Goal: Transaction & Acquisition: Purchase product/service

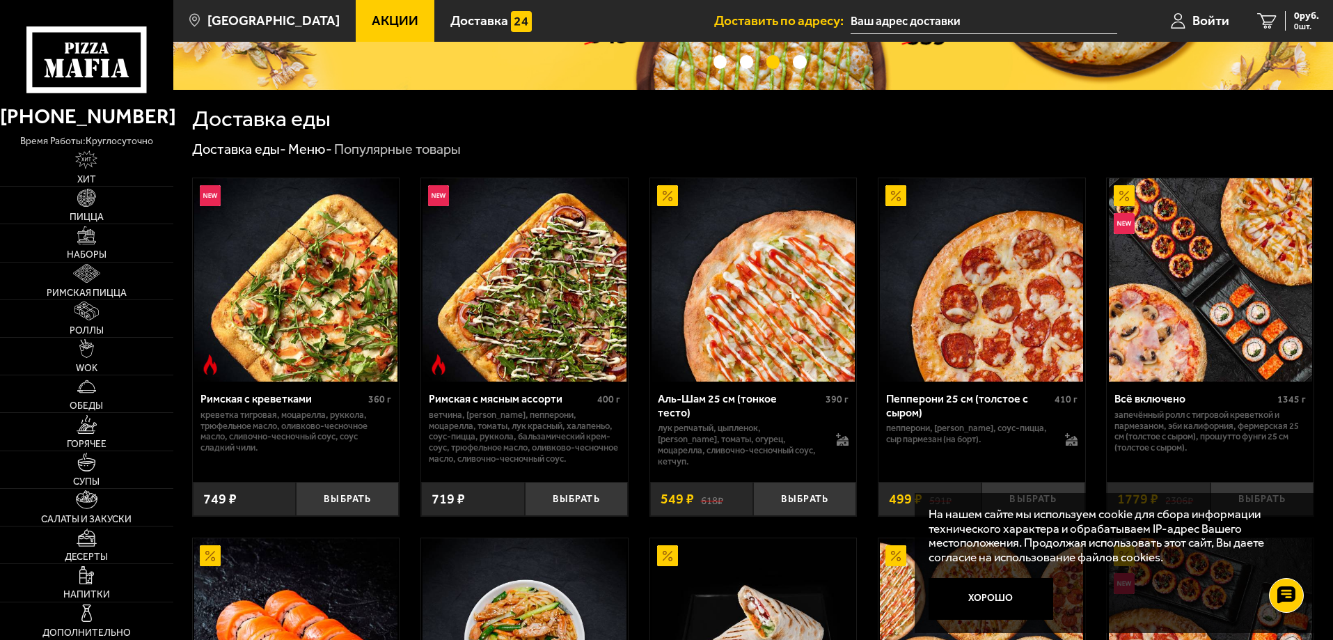
scroll to position [348, 0]
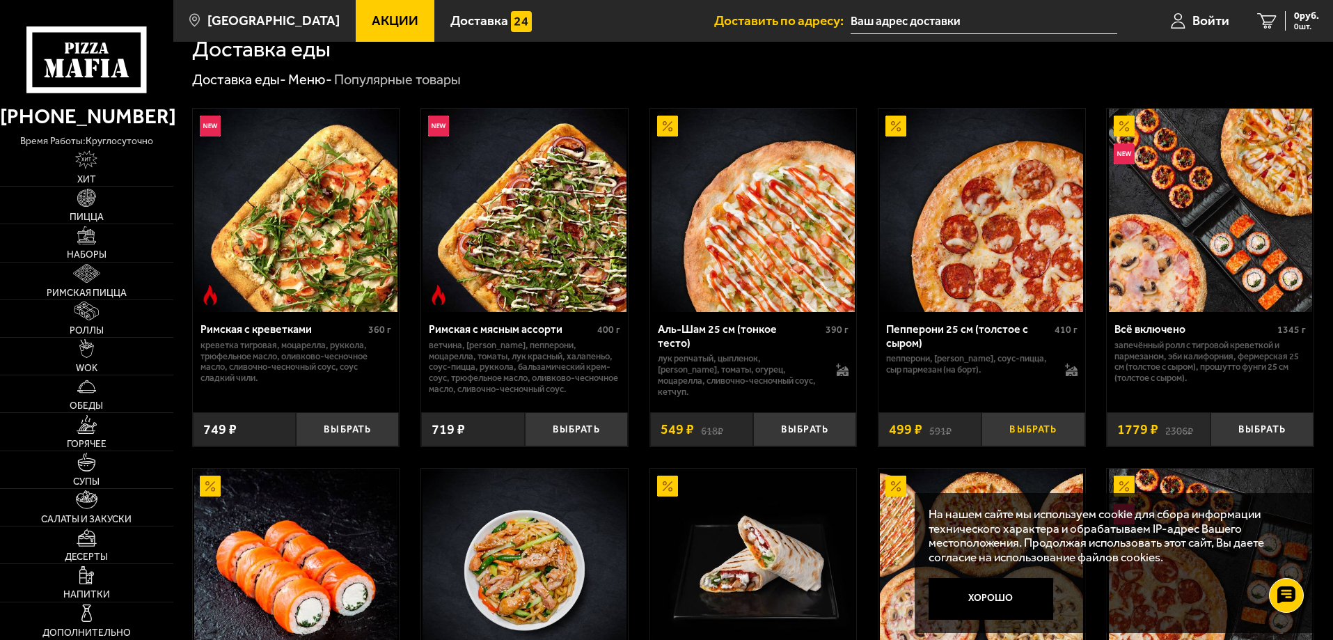
click at [1019, 429] on button "Выбрать" at bounding box center [1032, 429] width 103 height 34
click at [1300, 15] on span "499 руб." at bounding box center [1301, 16] width 36 height 10
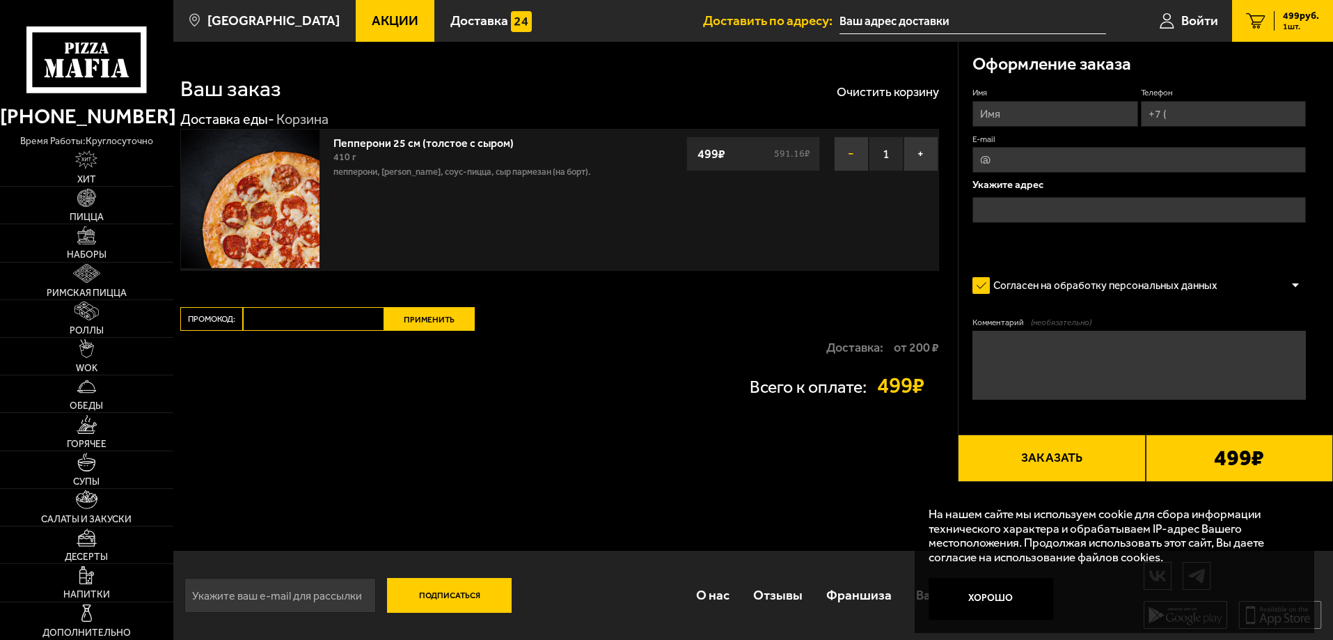
click at [841, 152] on button "−" at bounding box center [851, 153] width 35 height 35
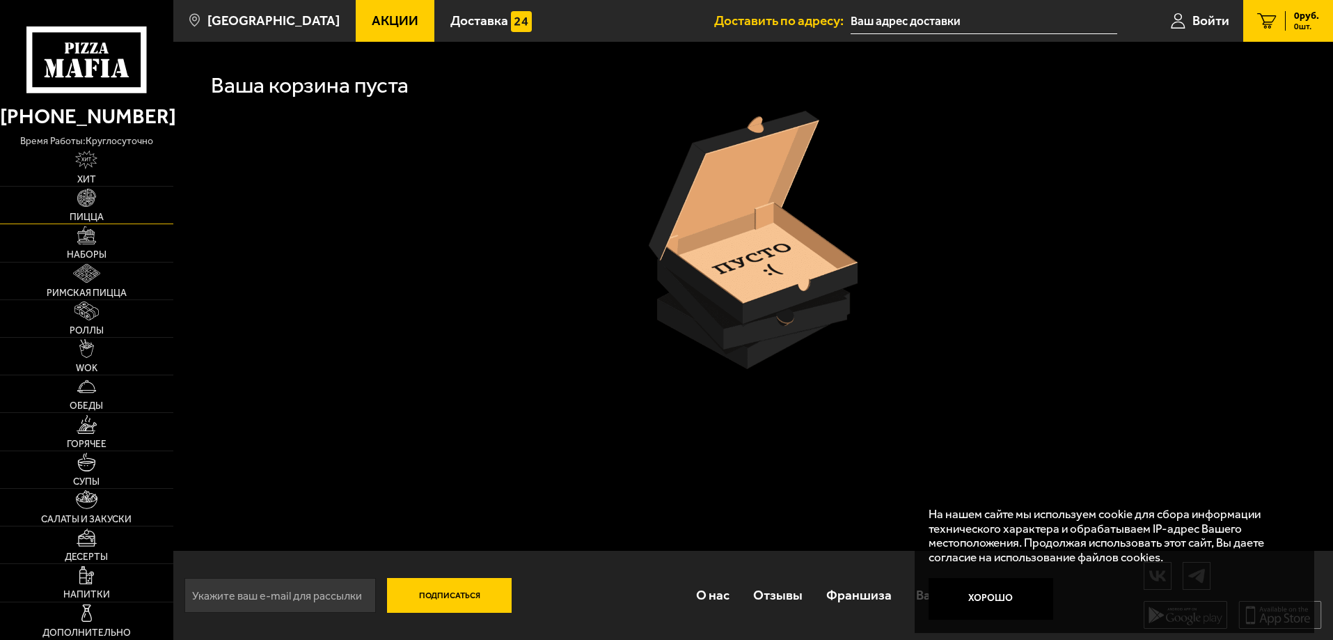
click at [105, 201] on link "Пицца" at bounding box center [86, 205] width 173 height 37
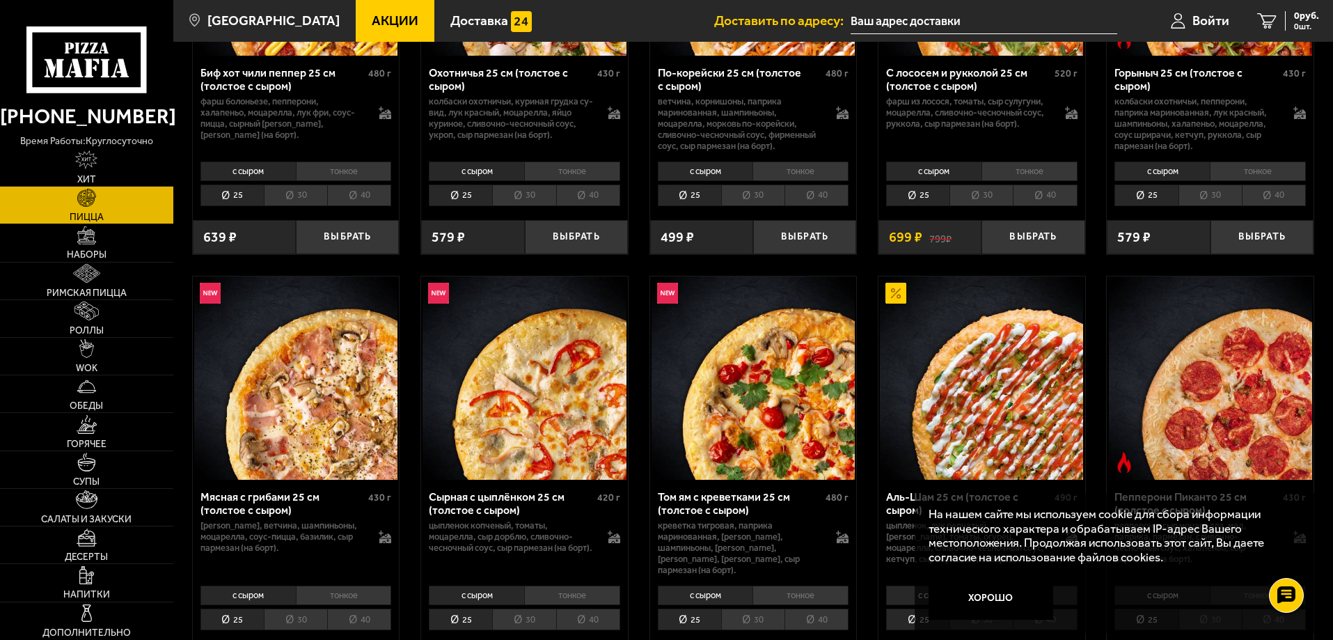
scroll to position [418, 0]
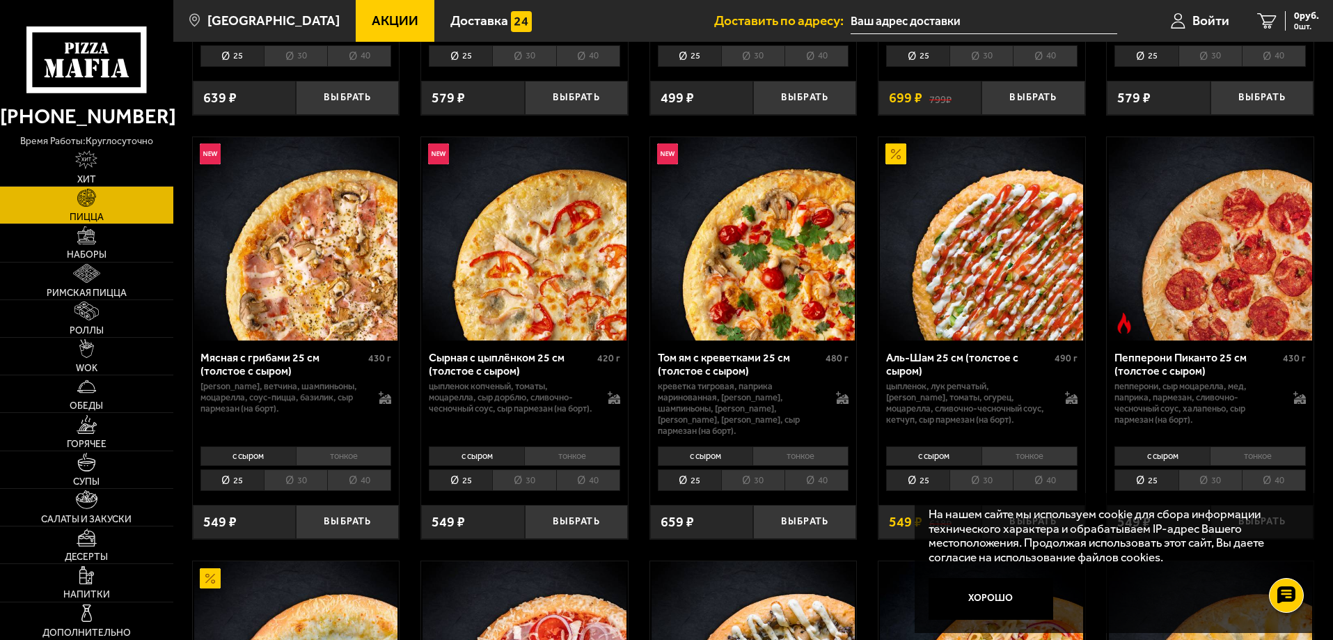
click at [1057, 472] on li "40" at bounding box center [1045, 480] width 64 height 22
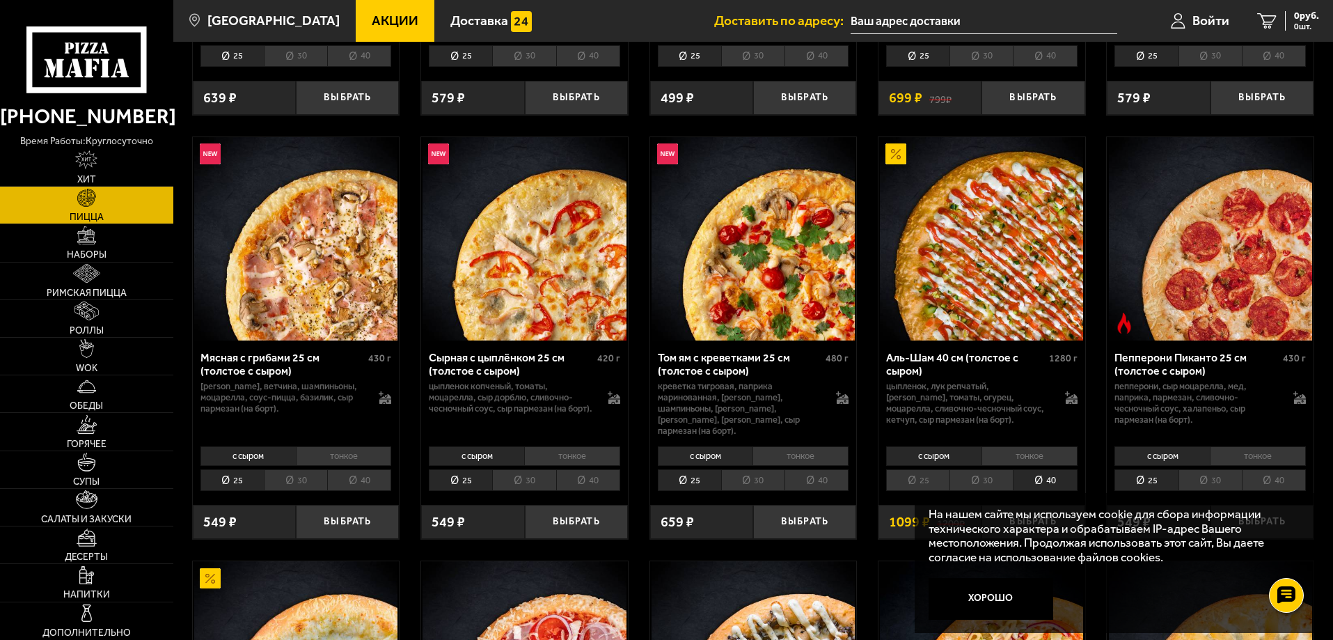
click at [905, 15] on input "text" at bounding box center [984, 21] width 267 height 26
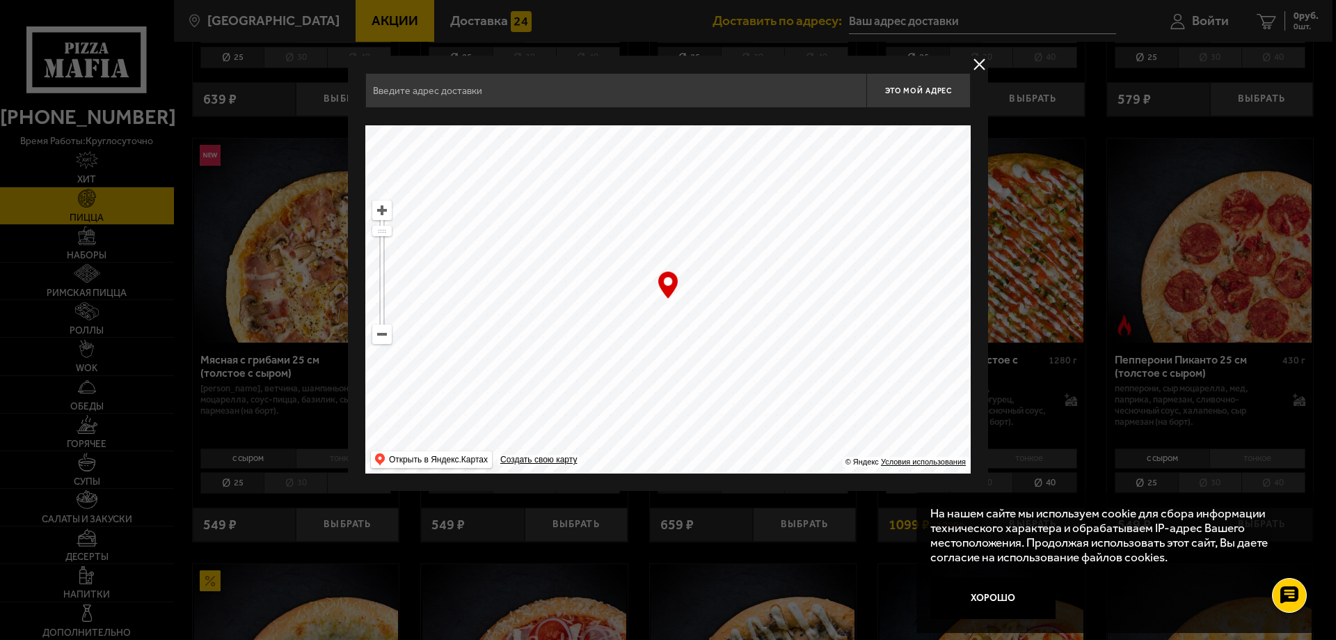
click at [559, 95] on input "text" at bounding box center [615, 90] width 501 height 35
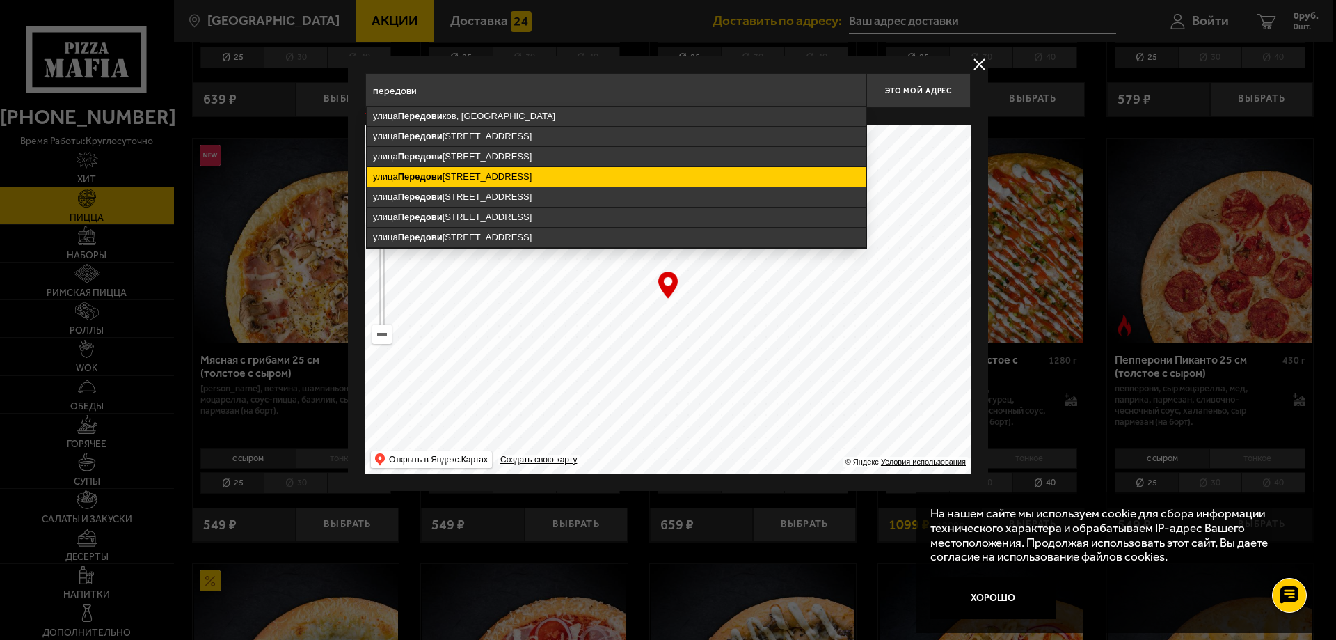
click at [546, 174] on ymaps "[STREET_ADDRESS]" at bounding box center [617, 176] width 500 height 19
type input "[STREET_ADDRESS]"
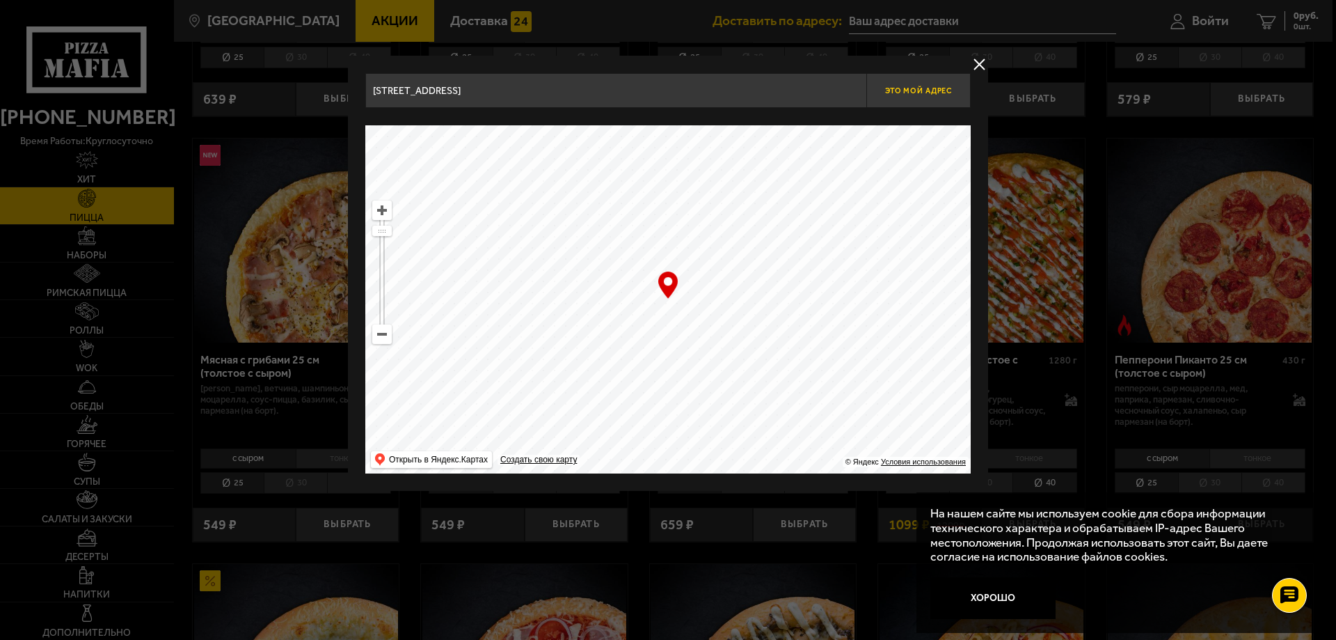
click at [906, 88] on span "Это мой адрес" at bounding box center [918, 90] width 67 height 9
type input "[STREET_ADDRESS]"
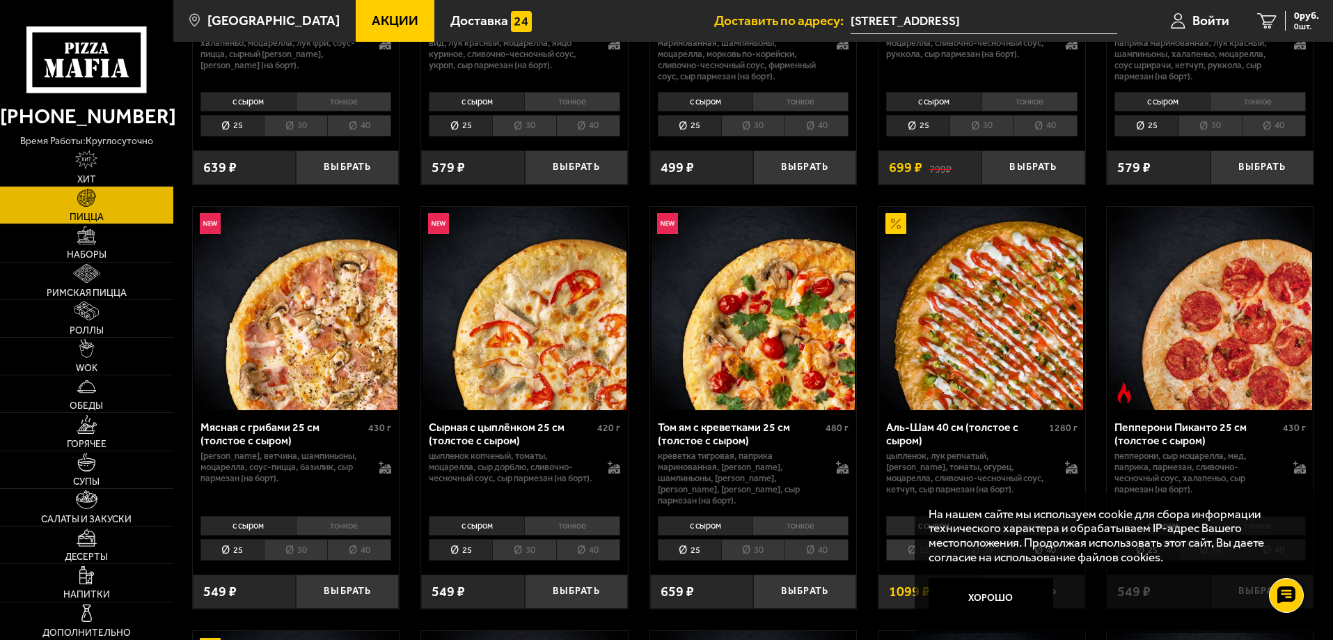
scroll to position [487, 0]
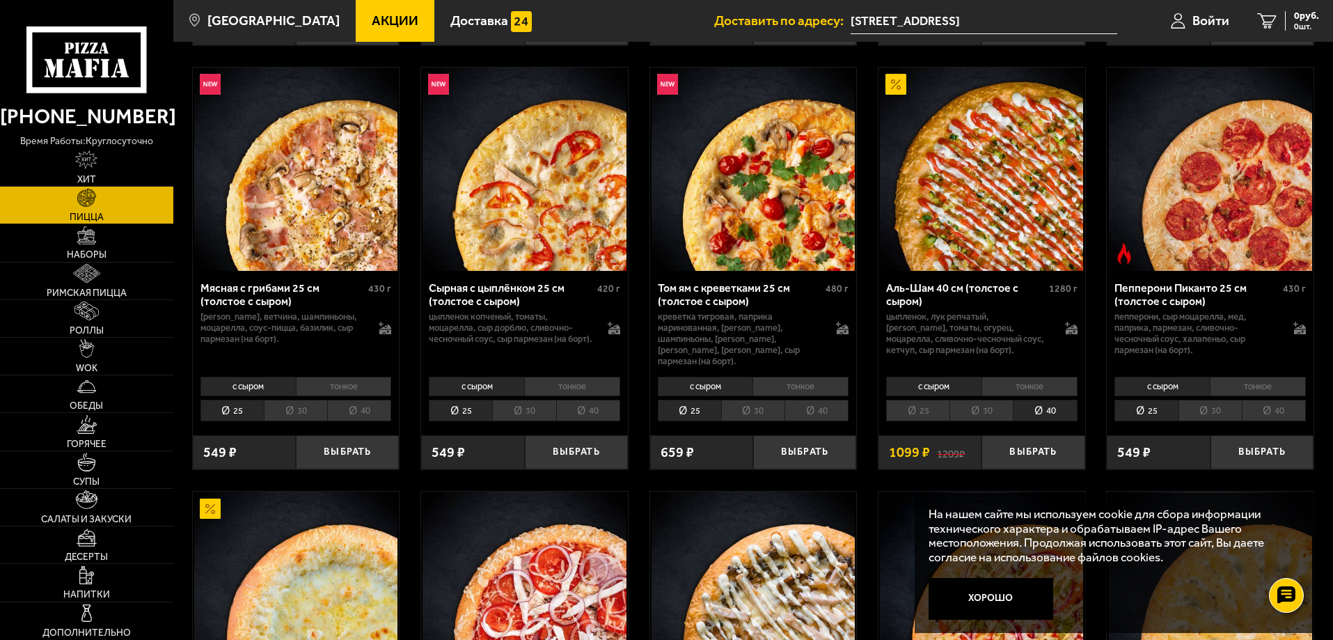
click at [997, 403] on li "30" at bounding box center [980, 411] width 63 height 22
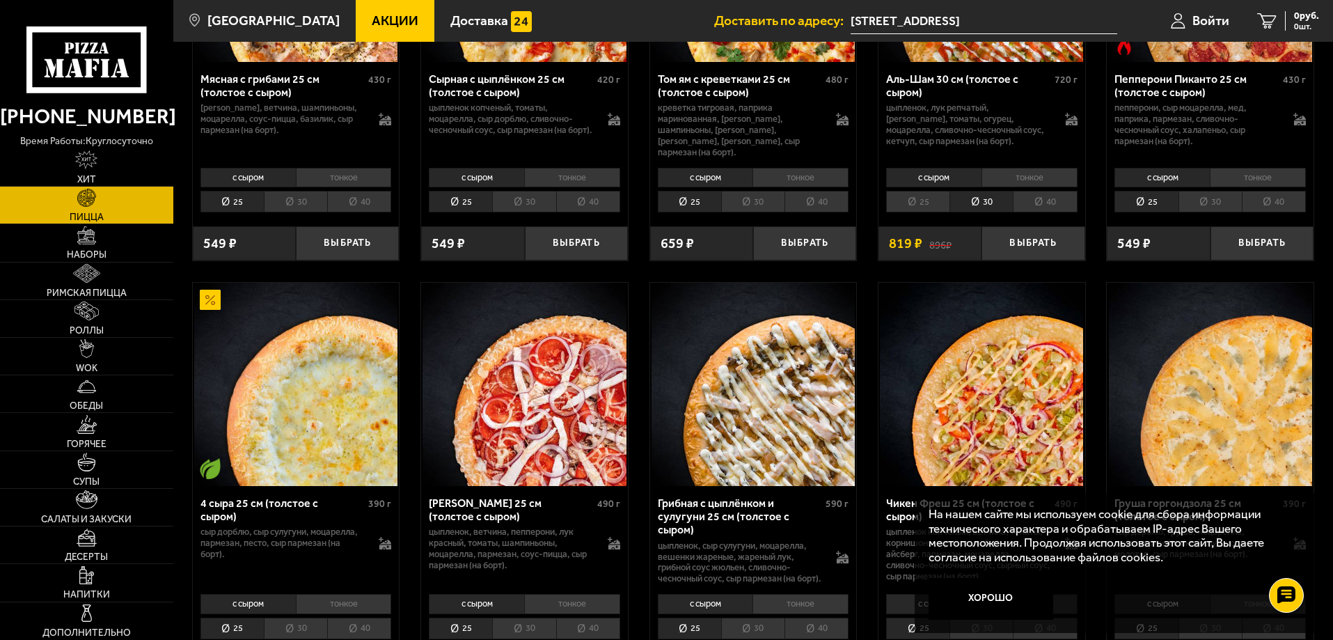
scroll to position [766, 0]
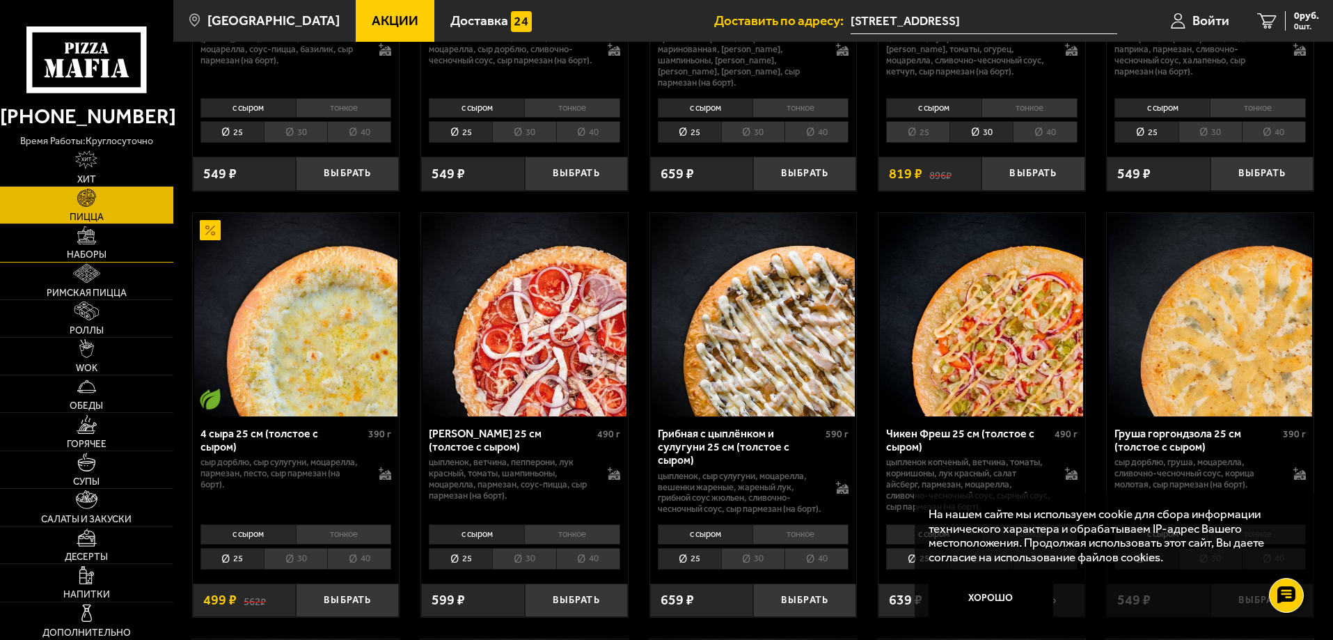
click at [108, 241] on link "Наборы" at bounding box center [86, 242] width 173 height 37
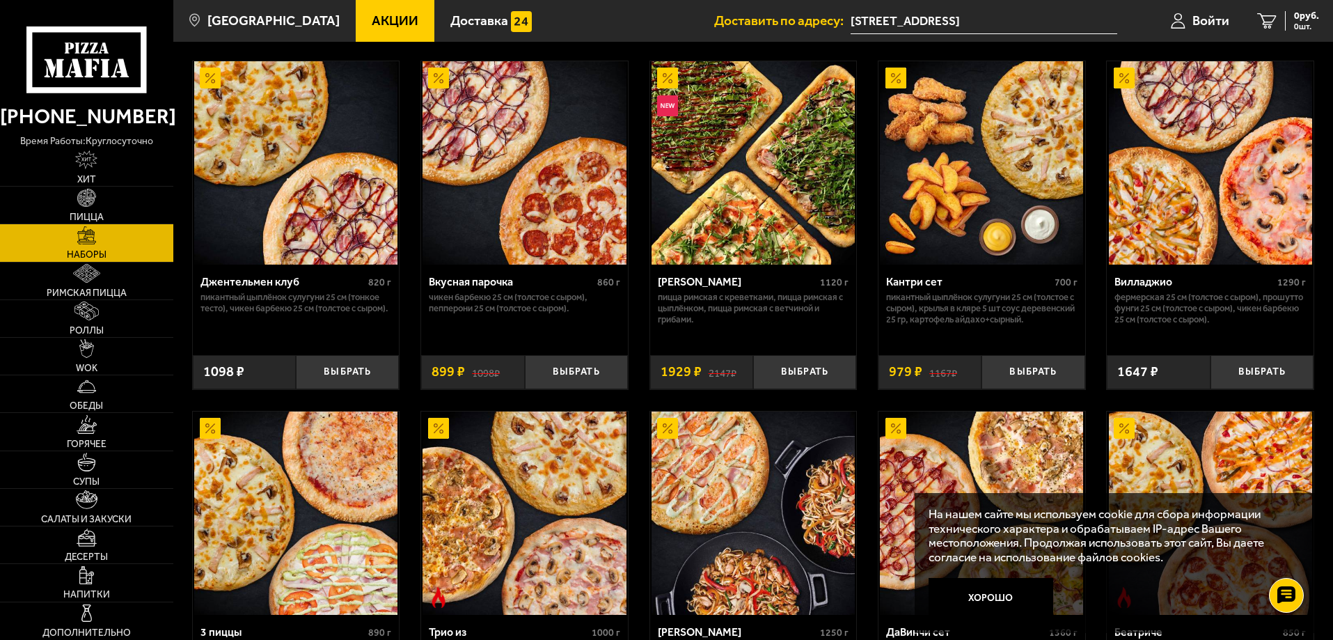
scroll to position [278, 0]
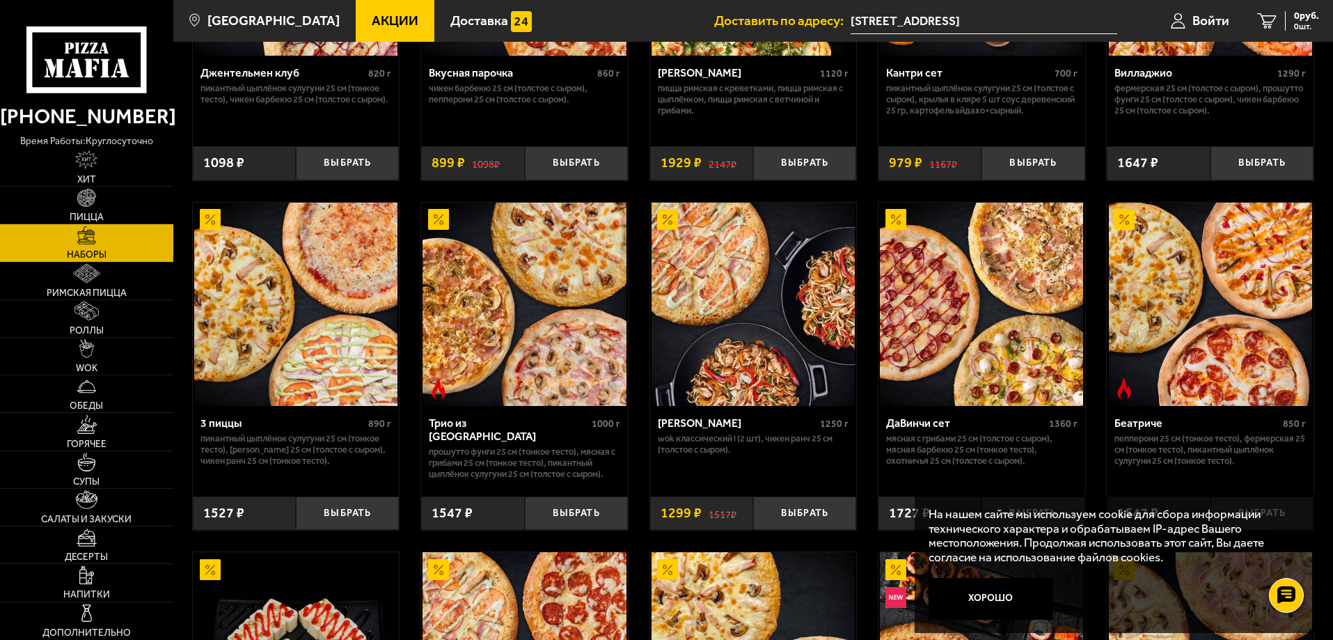
click at [379, 18] on span "Акции" at bounding box center [395, 20] width 47 height 13
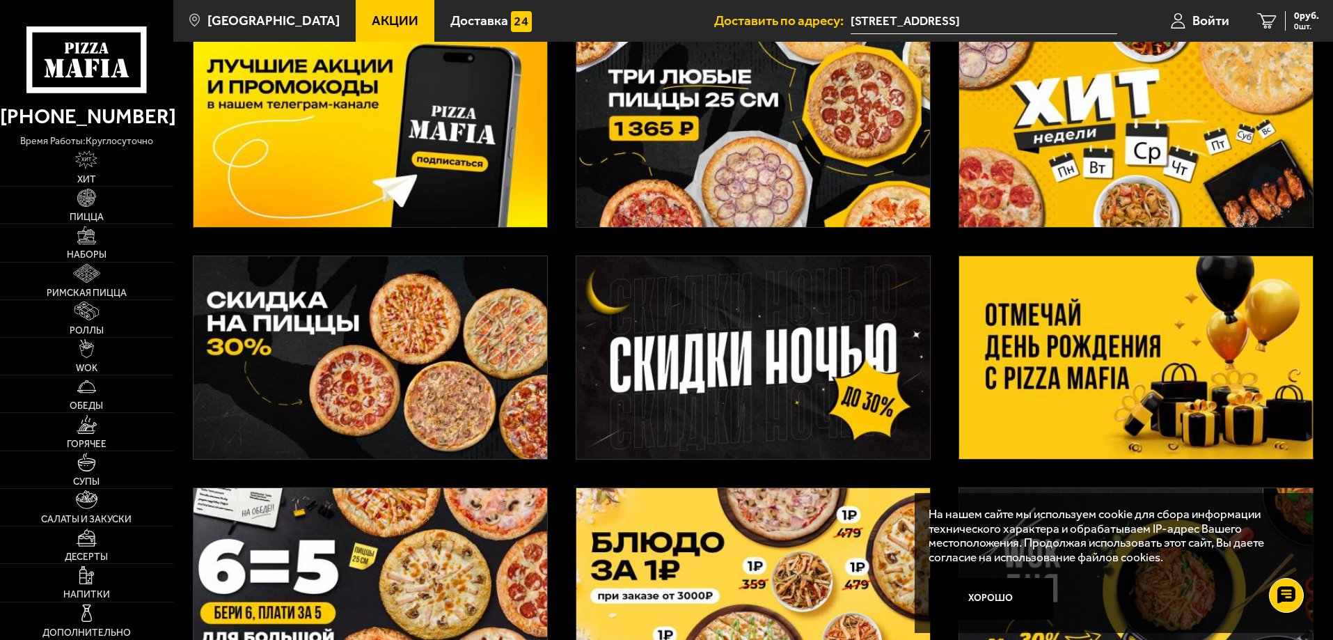
scroll to position [38, 0]
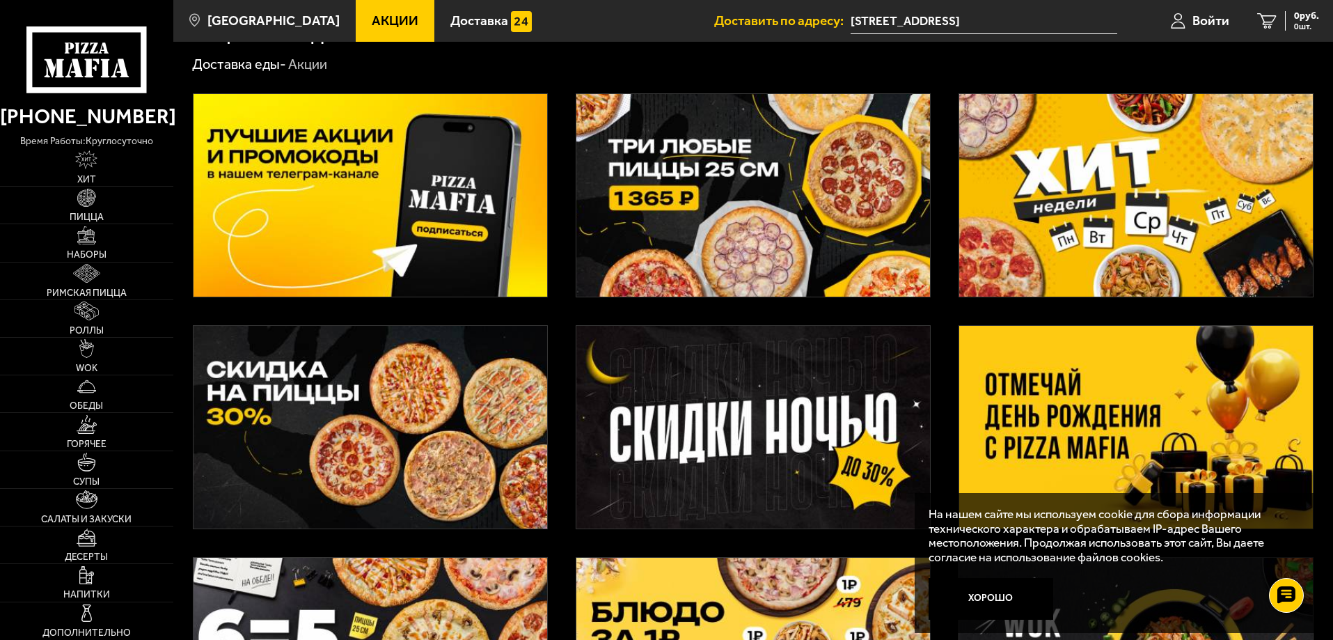
click at [772, 228] on img at bounding box center [753, 195] width 354 height 203
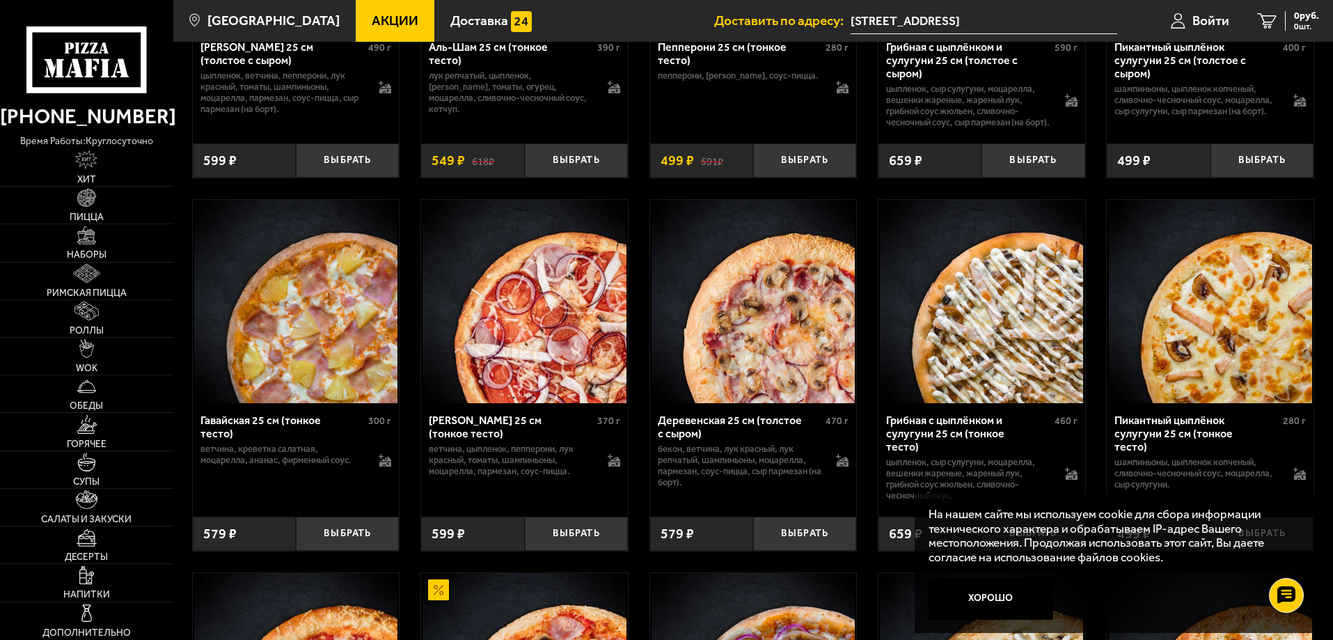
scroll to position [1322, 0]
